Goal: Task Accomplishment & Management: Manage account settings

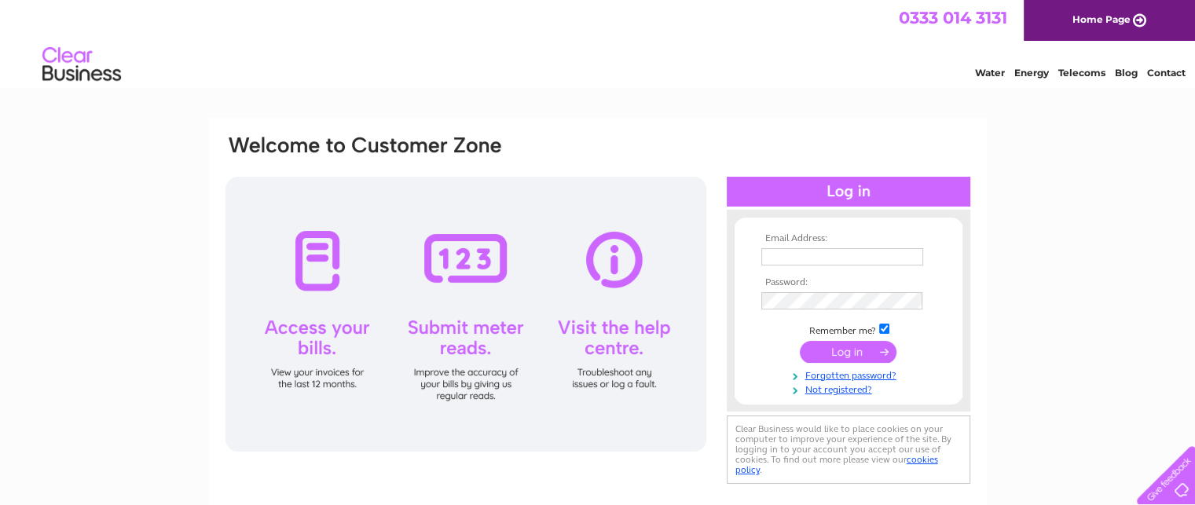
click at [800, 253] on input "text" at bounding box center [842, 256] width 162 height 17
type input "deanwest11@yahoo.co.uk"
click at [800, 342] on input "submit" at bounding box center [848, 353] width 97 height 22
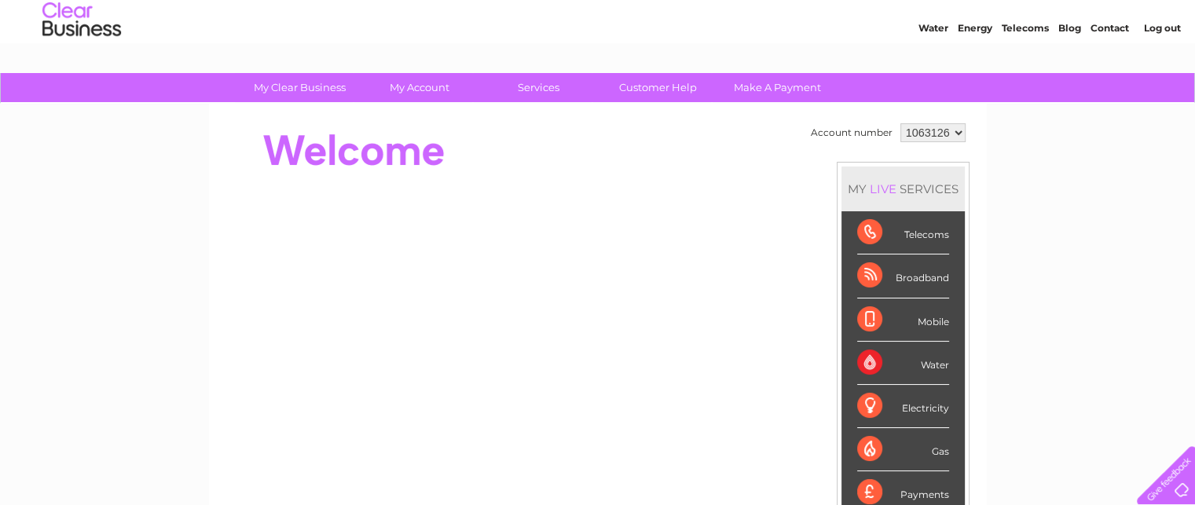
scroll to position [44, 0]
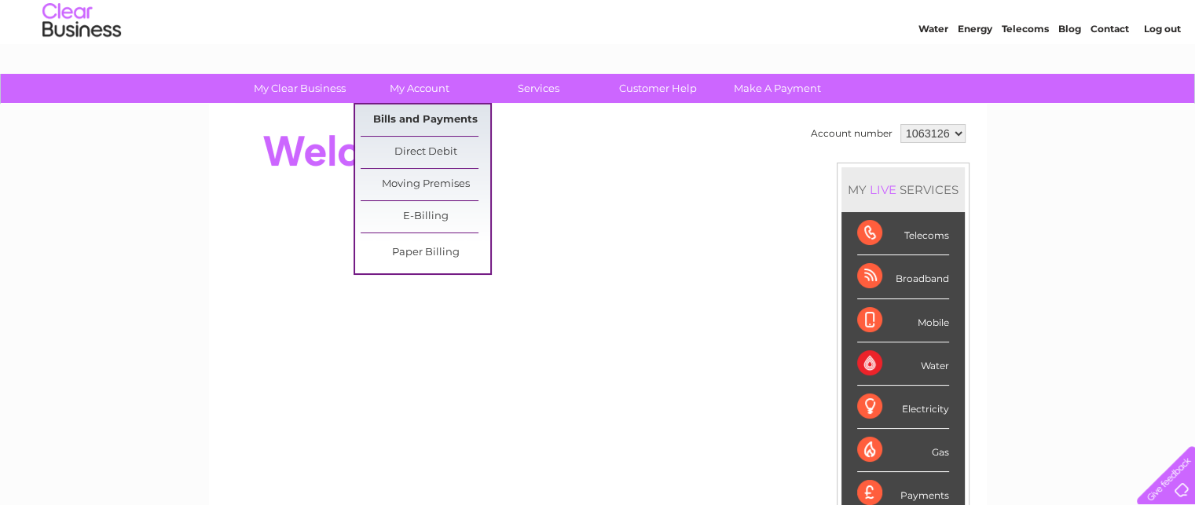
click at [415, 112] on link "Bills and Payments" at bounding box center [425, 119] width 130 height 31
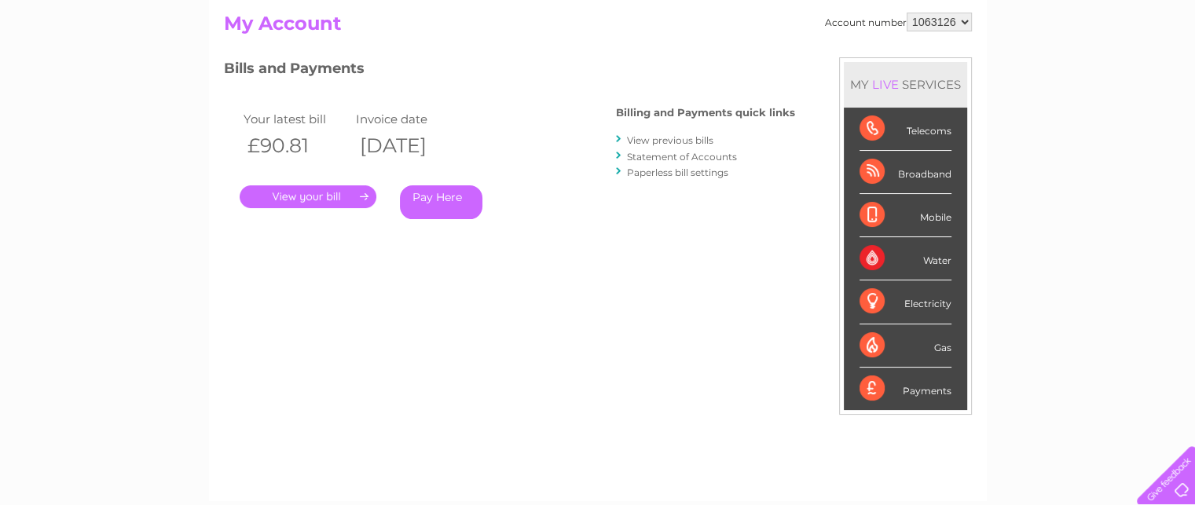
scroll to position [161, 0]
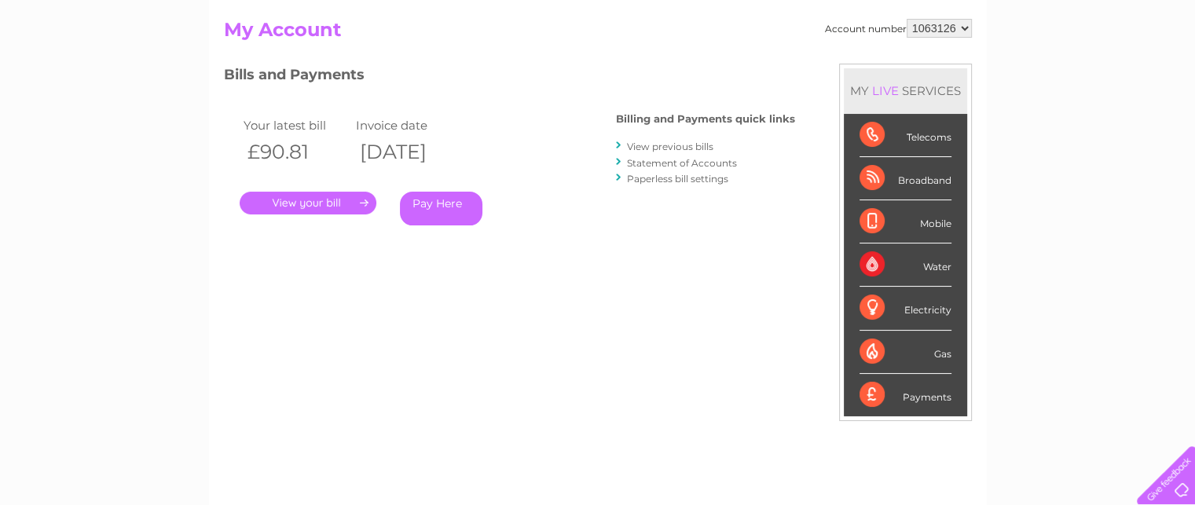
click at [335, 197] on link "." at bounding box center [308, 203] width 137 height 23
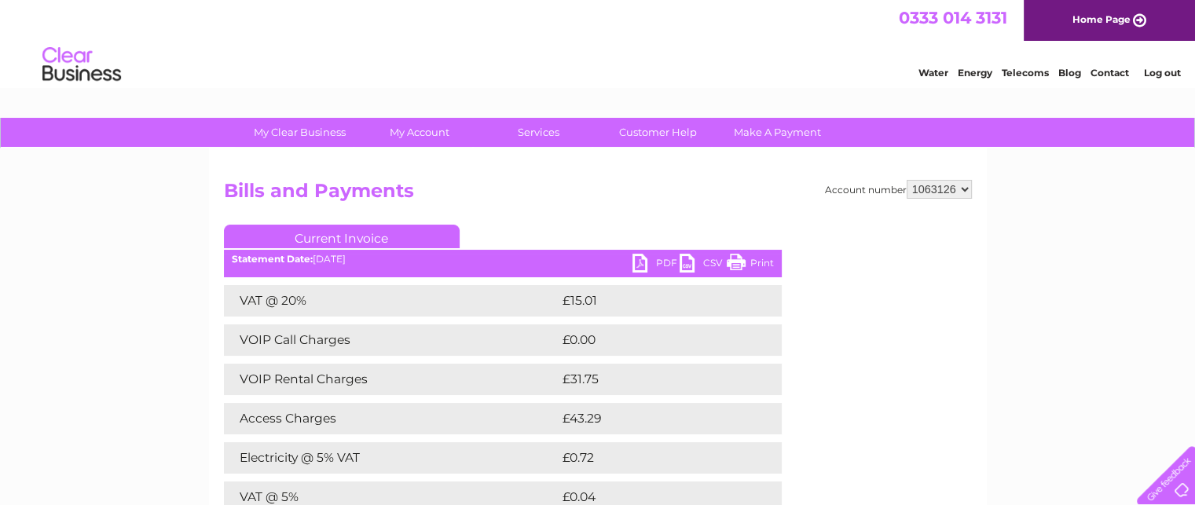
click at [655, 260] on link "PDF" at bounding box center [655, 265] width 47 height 23
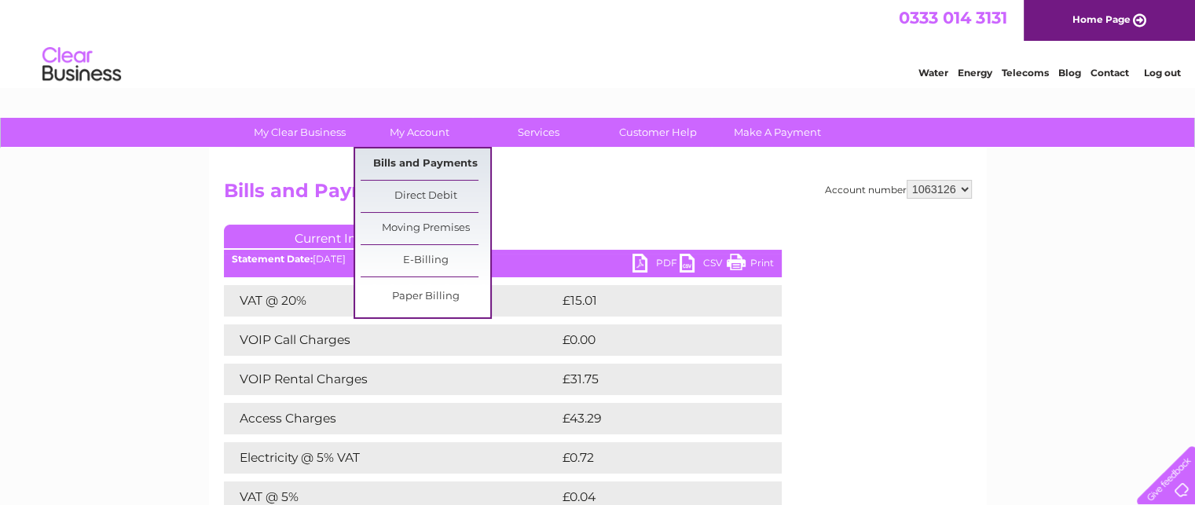
click at [424, 158] on link "Bills and Payments" at bounding box center [425, 163] width 130 height 31
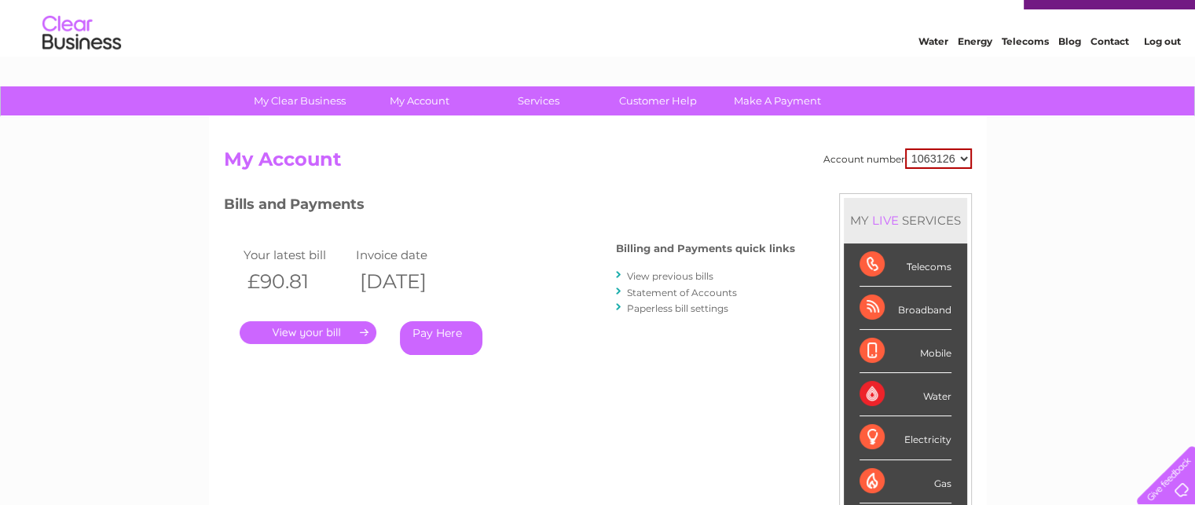
scroll to position [30, 0]
